Goal: Use online tool/utility

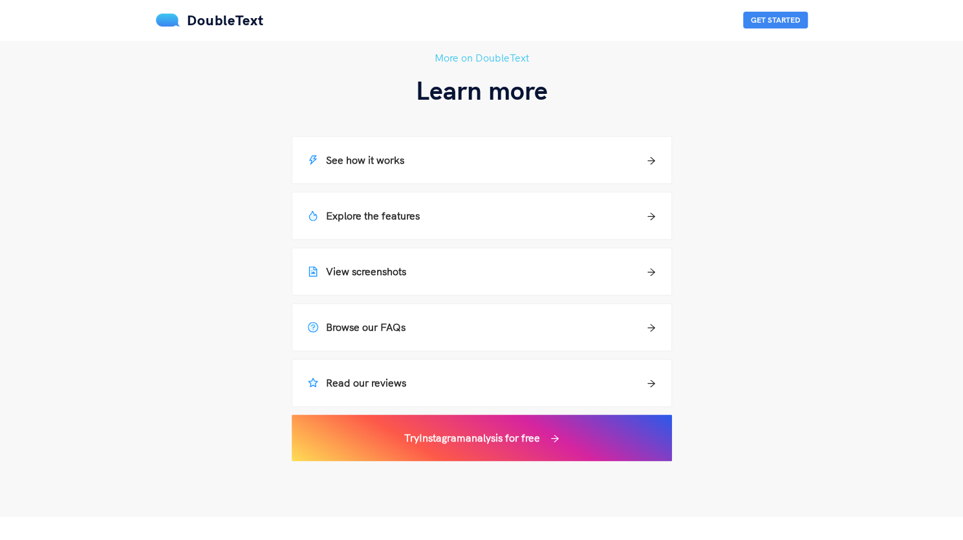
scroll to position [970, 0]
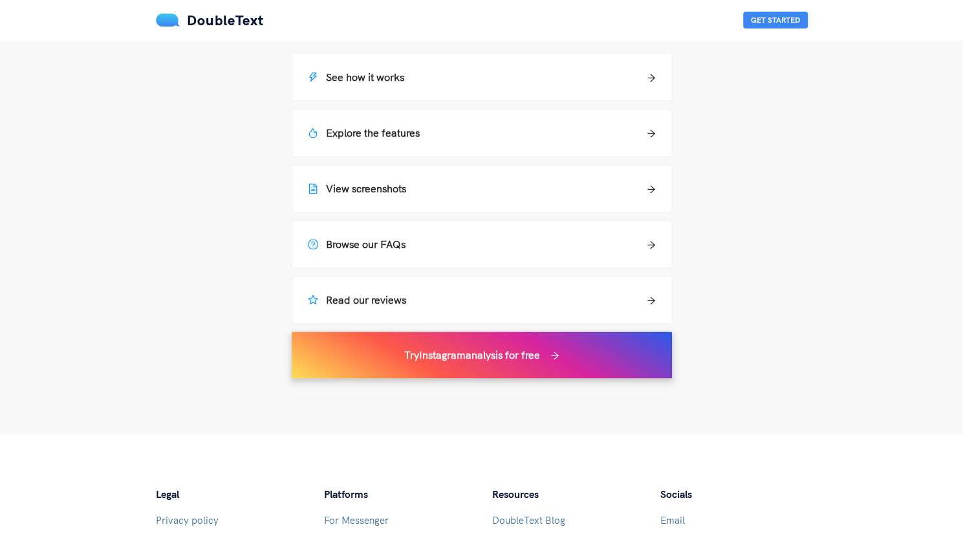
click at [389, 363] on div "Try Instagram analysis for free" at bounding box center [482, 354] width 380 height 47
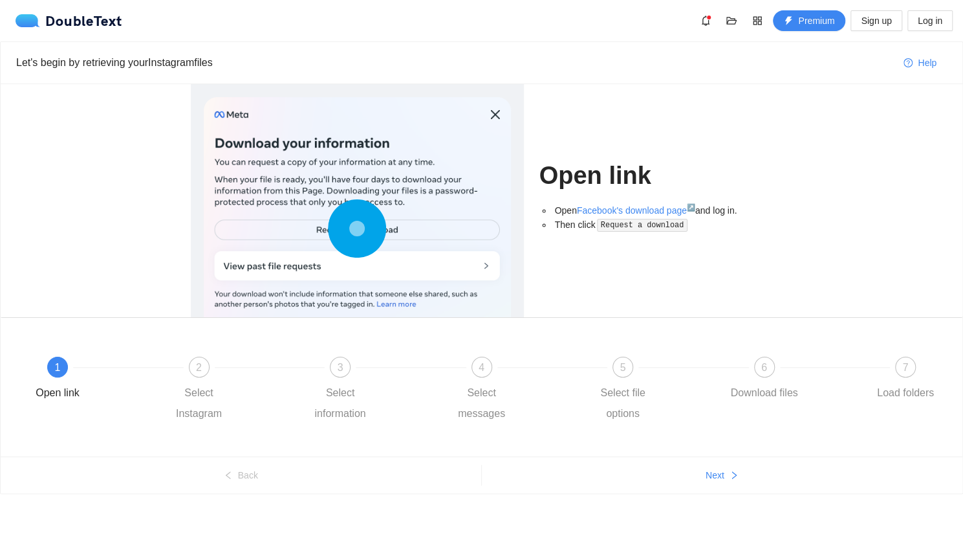
click at [369, 228] on circle at bounding box center [356, 227] width 25 height 25
click at [361, 226] on circle at bounding box center [357, 228] width 17 height 17
click at [357, 228] on circle at bounding box center [357, 228] width 18 height 18
click at [629, 213] on link "Facebook's download page ↗" at bounding box center [636, 210] width 118 height 10
click at [199, 362] on span "2" at bounding box center [199, 367] width 6 height 11
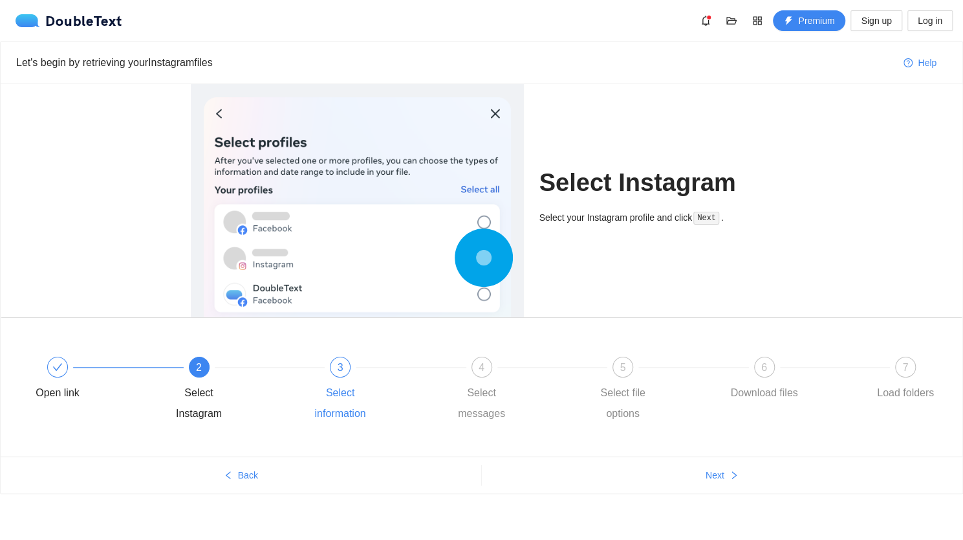
click at [333, 374] on div "3" at bounding box center [340, 367] width 21 height 21
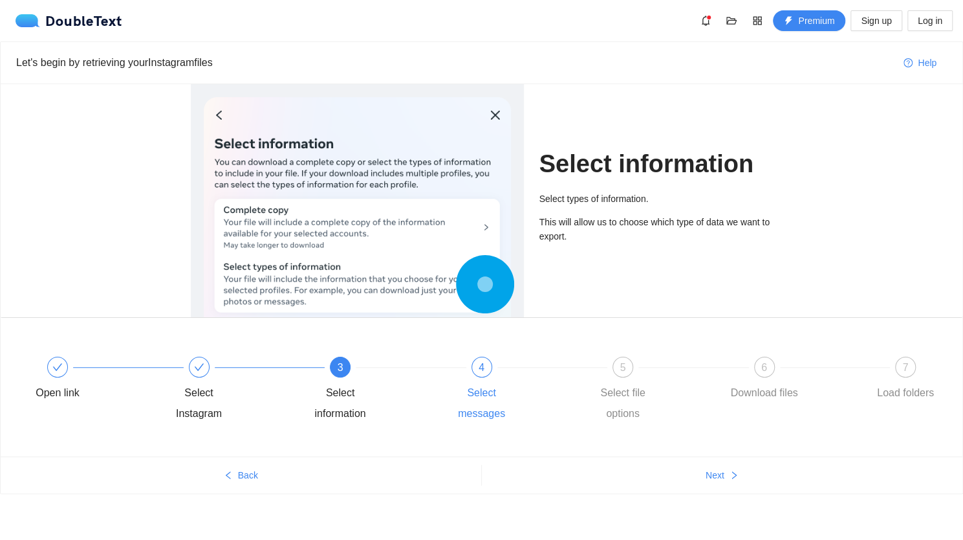
click at [466, 366] on div "4 Select messages" at bounding box center [515, 390] width 142 height 67
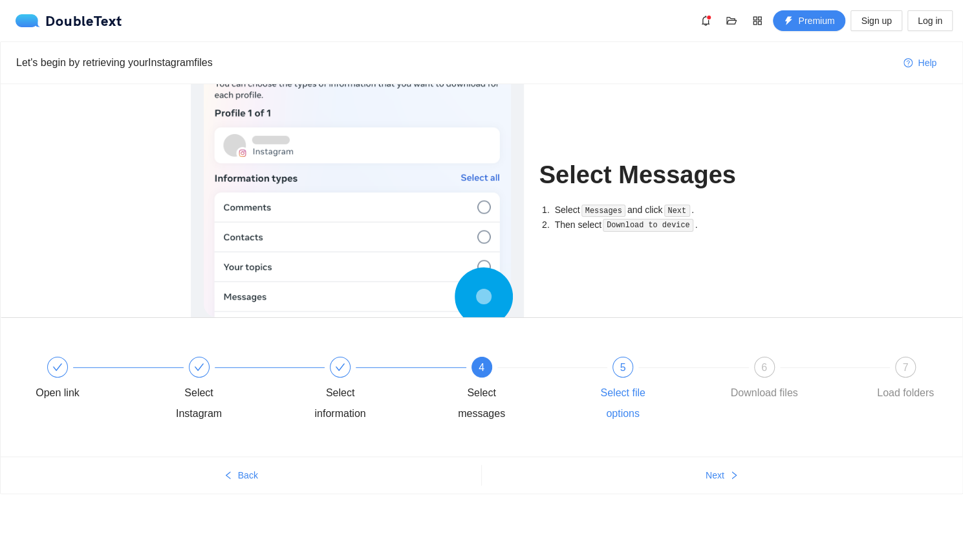
click at [617, 368] on div "5" at bounding box center [623, 367] width 21 height 21
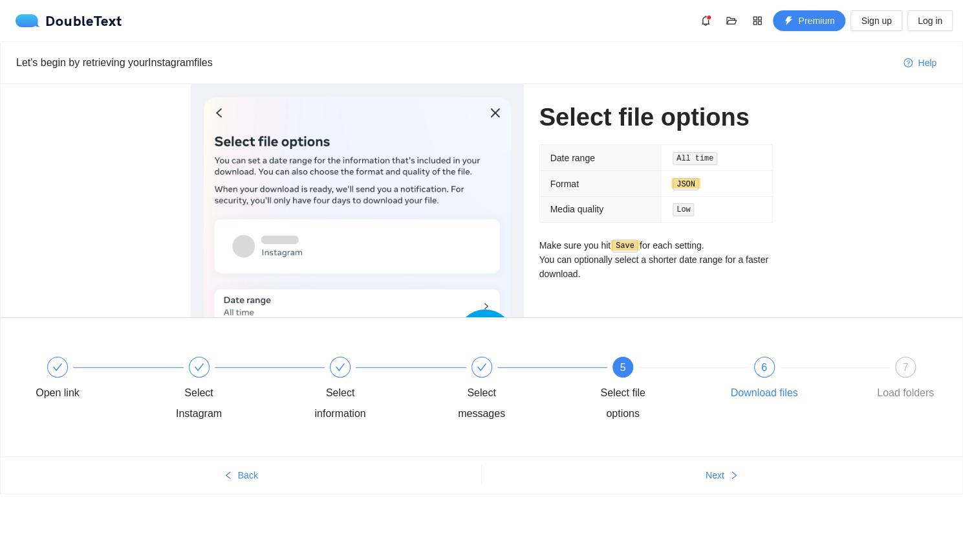
click at [765, 373] on div "6" at bounding box center [764, 367] width 21 height 21
